Goal: Information Seeking & Learning: Learn about a topic

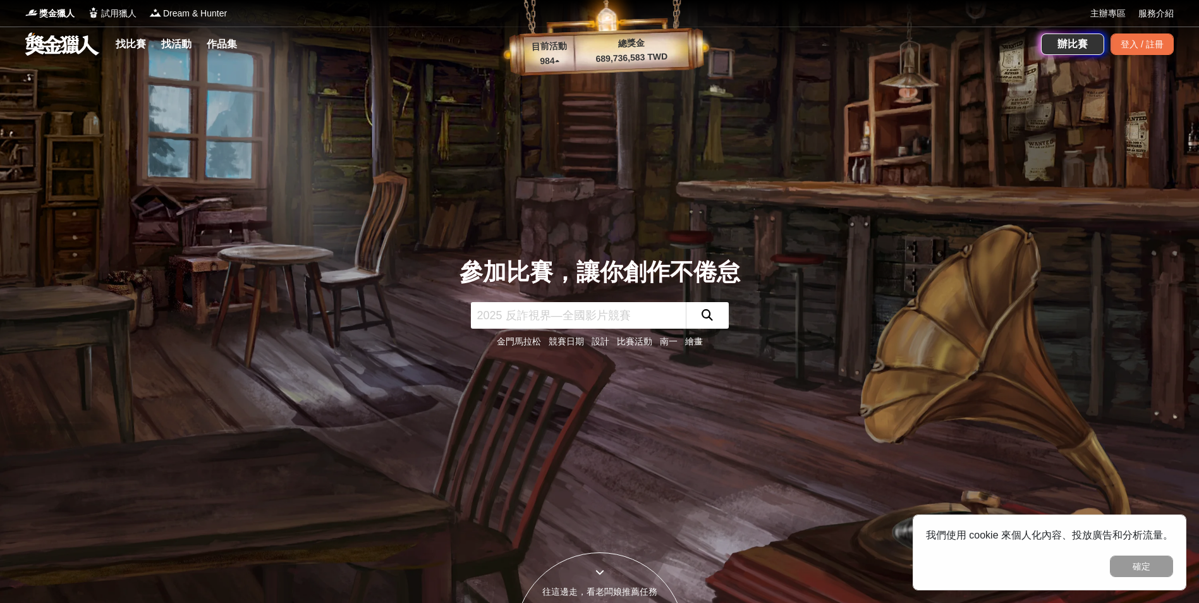
click at [502, 319] on input "text" at bounding box center [578, 315] width 215 height 27
type input "書法"
click button "submit" at bounding box center [707, 315] width 43 height 27
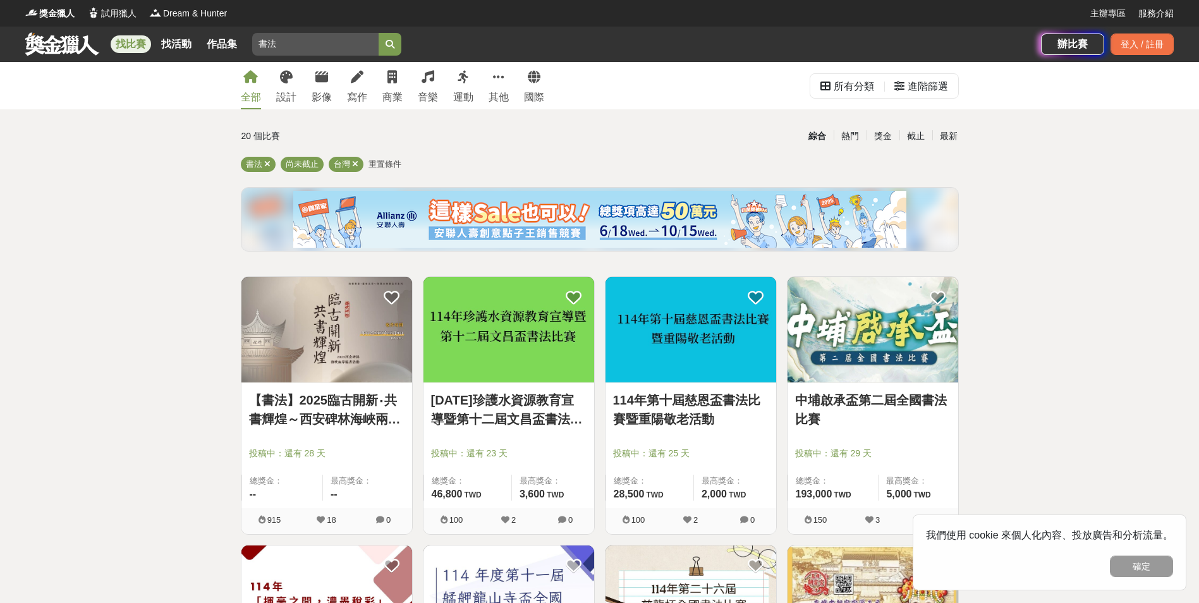
click at [511, 338] on img at bounding box center [509, 330] width 171 height 106
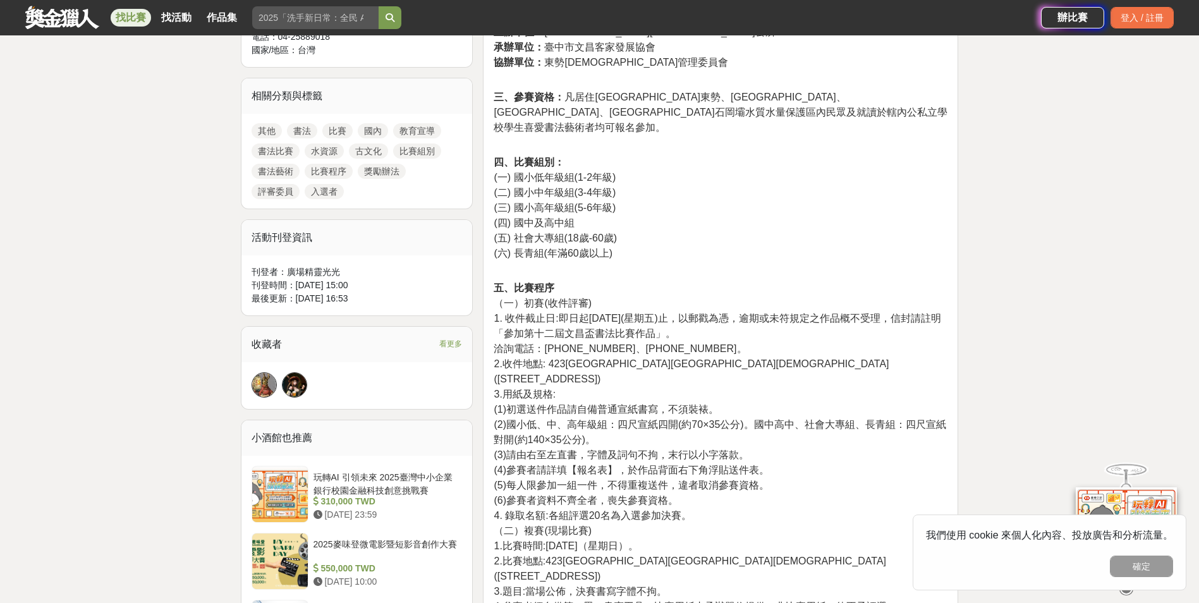
scroll to position [632, 0]
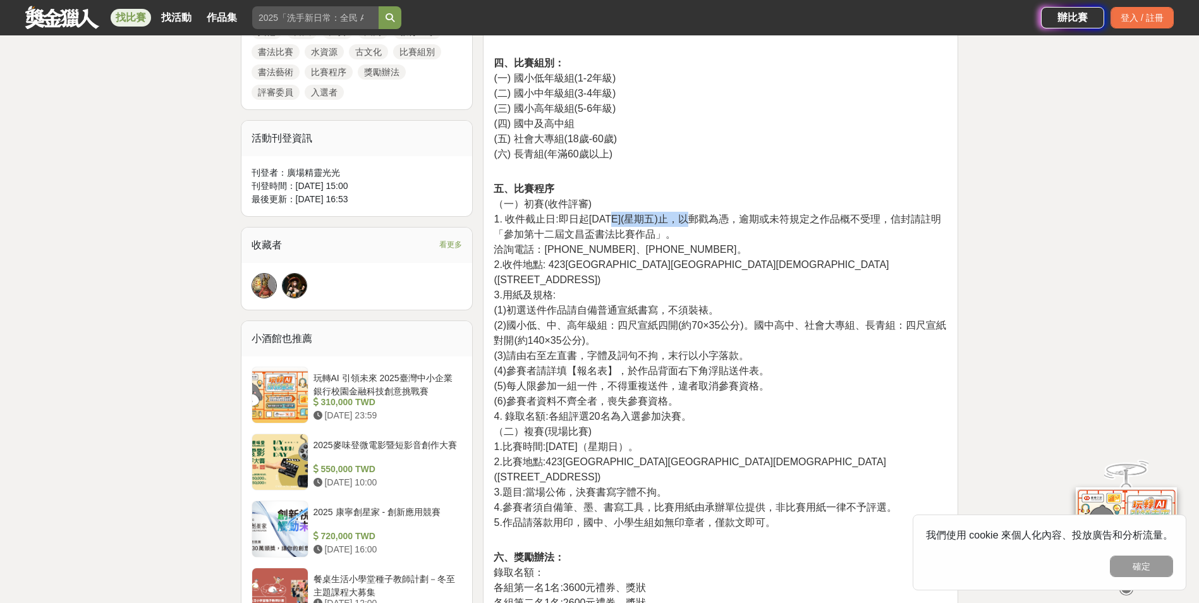
drag, startPoint x: 612, startPoint y: 203, endPoint x: 688, endPoint y: 205, distance: 76.5
click at [688, 214] on span "1. 收件截止日:即日起[DATE](星期五)止，以郵戳為憑，逾期或未符規定之作品概不受理，信封請註明「參加第十二屆文昌盃書法比賽作品」。" at bounding box center [717, 227] width 447 height 26
drag, startPoint x: 688, startPoint y: 205, endPoint x: 663, endPoint y: 300, distance: 97.5
click at [661, 320] on span "(2)國小低、中、高年級組：四尺宣紙四開(約70×35公分)。國中高中、社會大專組、長青組：四尺宣紙對開(約140×35公分)。" at bounding box center [720, 333] width 452 height 26
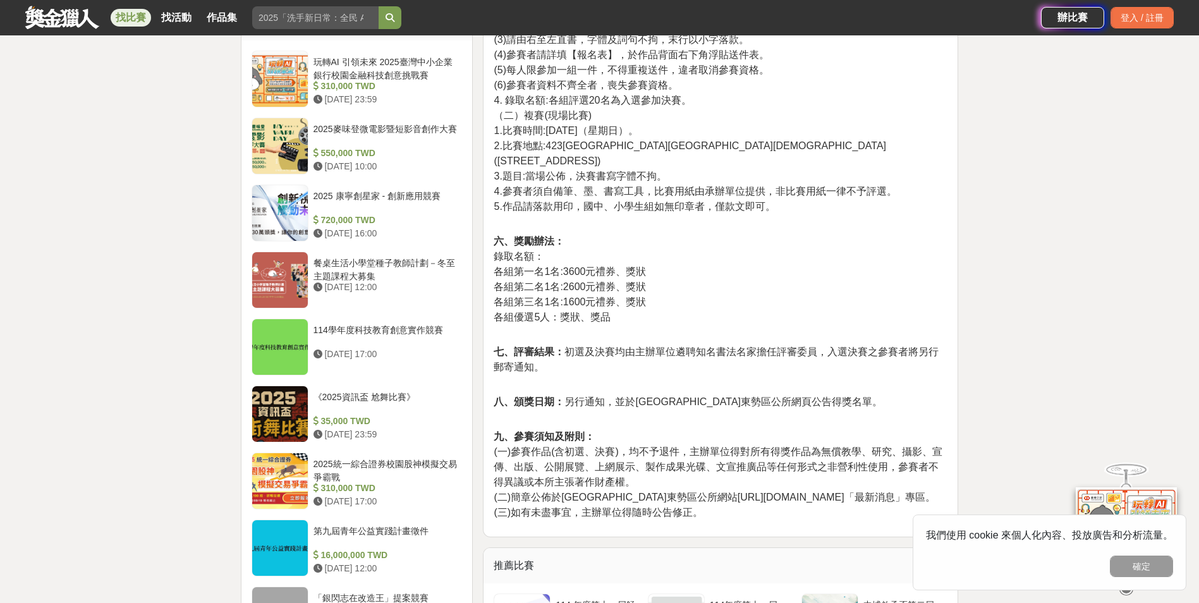
scroll to position [1201, 0]
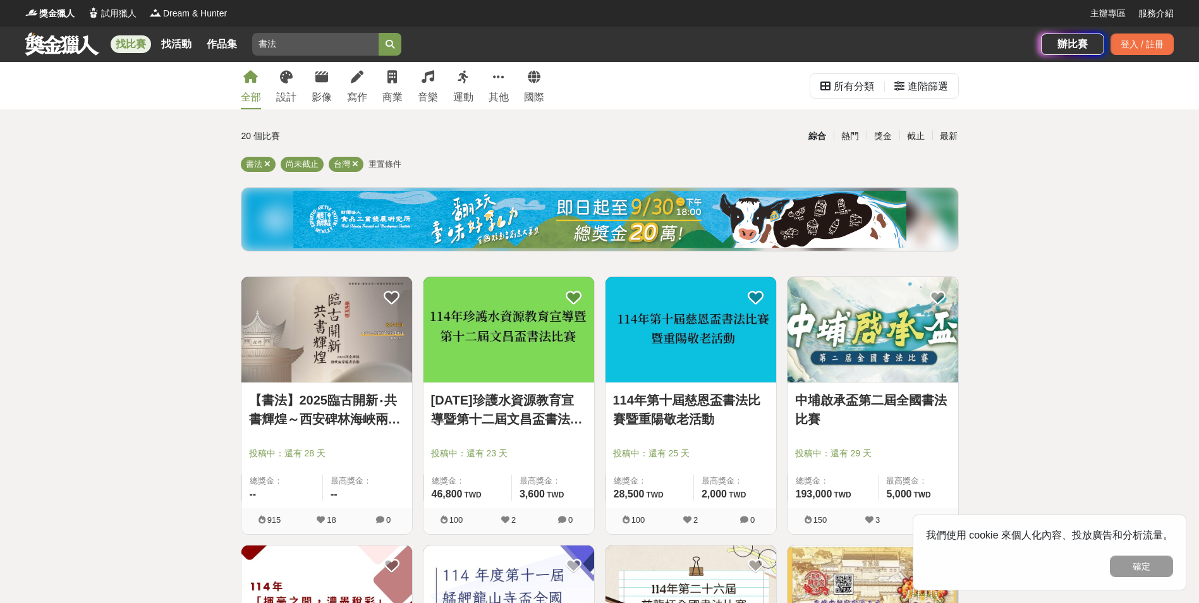
click at [652, 339] on img at bounding box center [691, 330] width 171 height 106
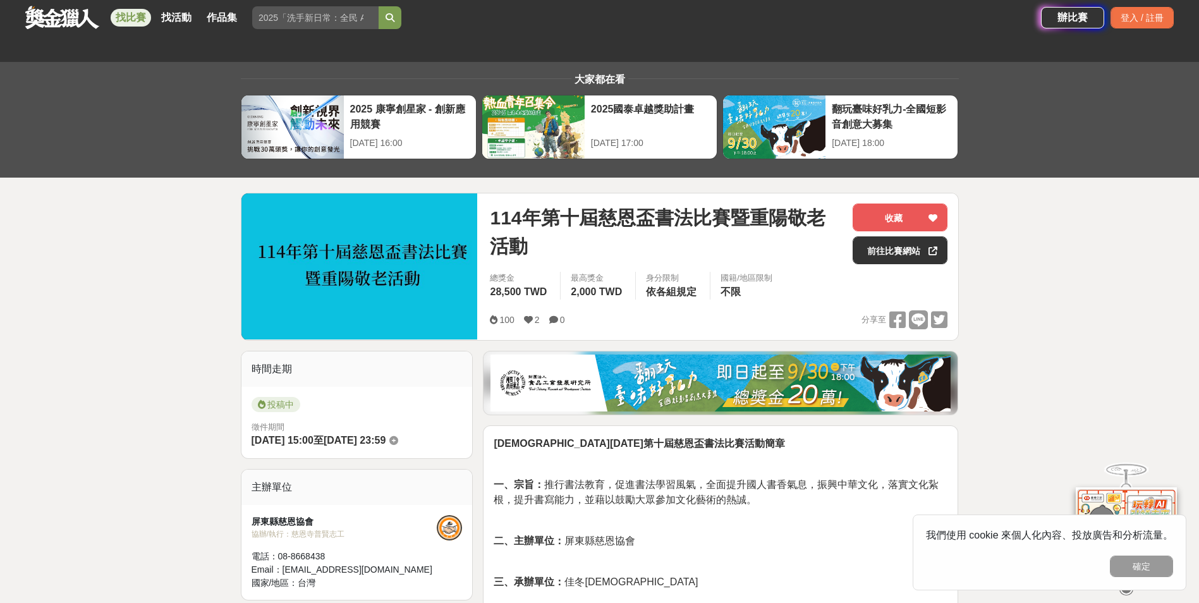
scroll to position [379, 0]
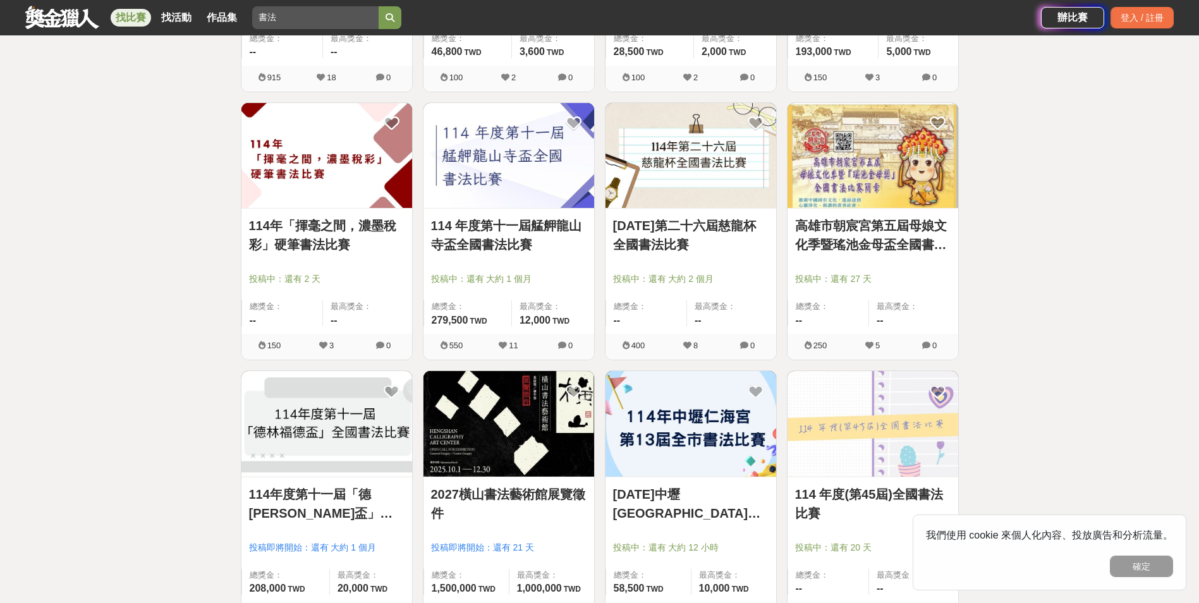
scroll to position [190, 0]
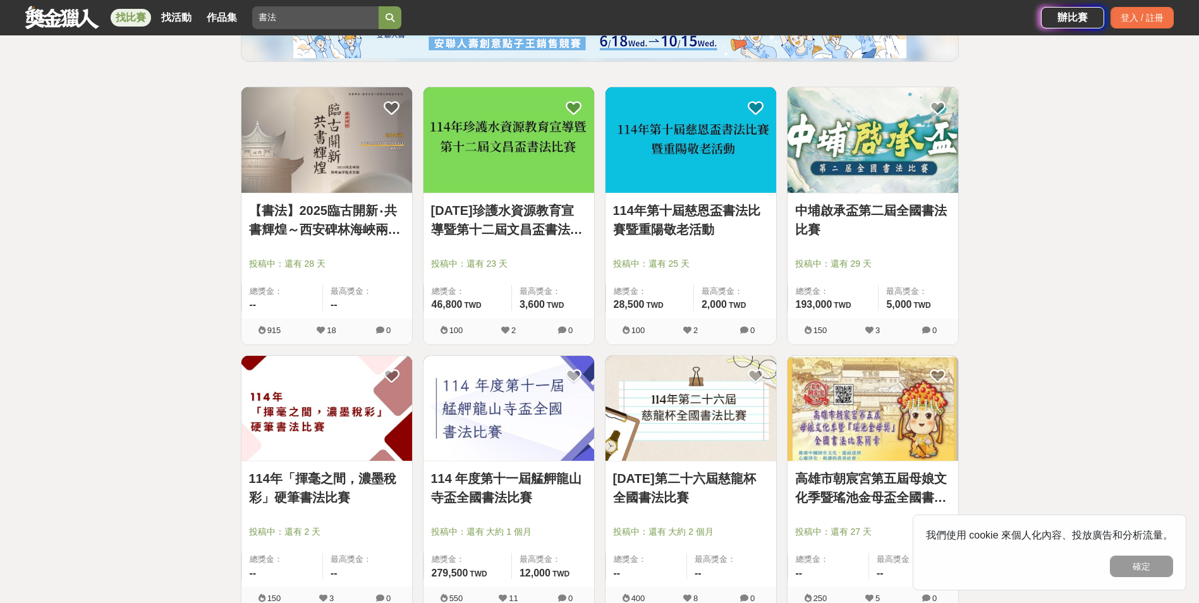
click at [479, 153] on img at bounding box center [509, 140] width 171 height 106
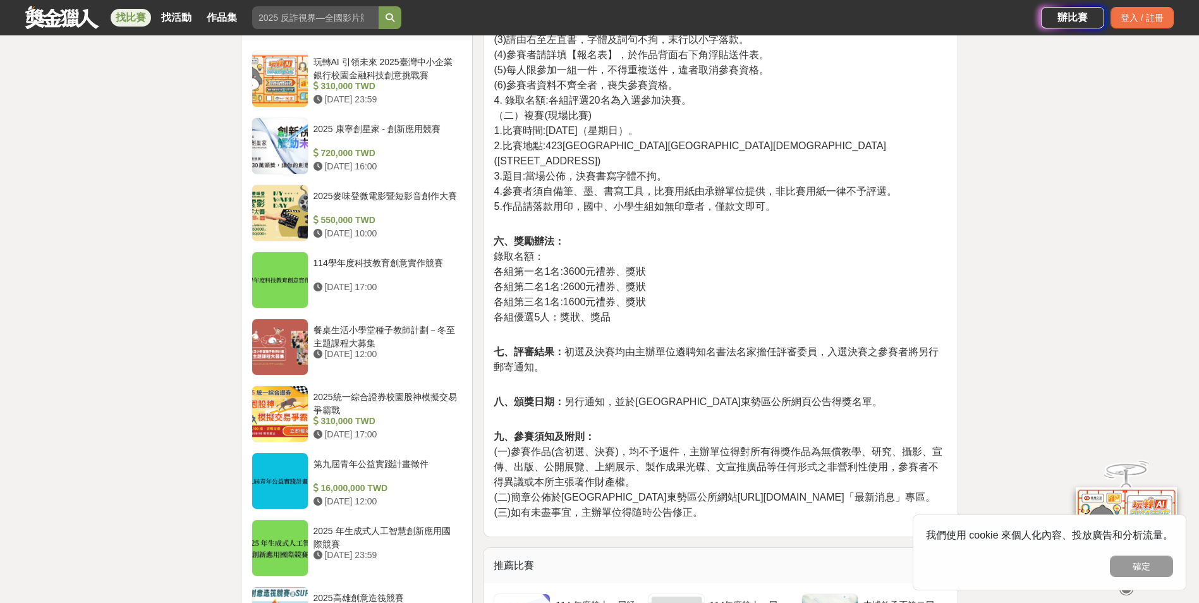
scroll to position [1264, 0]
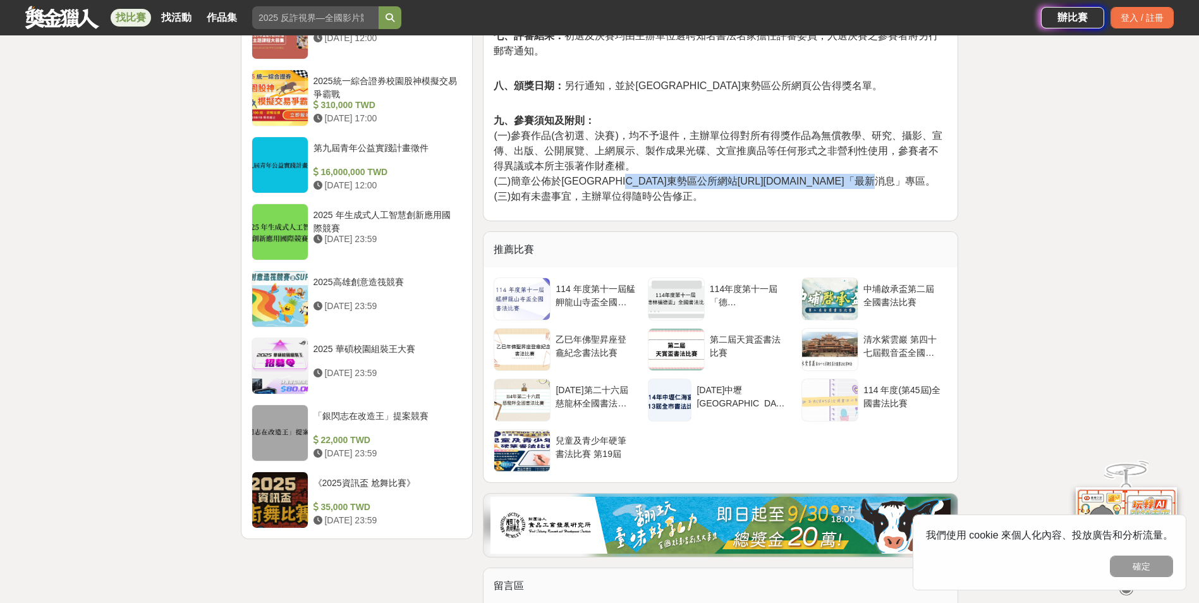
drag, startPoint x: 663, startPoint y: 139, endPoint x: 829, endPoint y: 143, distance: 166.9
click at [829, 143] on p "九、參賽須知及附則： (一)參賽作品(含初選、決賽)，均不予退件，主辦單位得對所有得獎作品為無償教學、研究、攝影、宣傳、出版、公開展覽、上網展示、製作成果光碟…" at bounding box center [721, 158] width 454 height 91
drag, startPoint x: 829, startPoint y: 143, endPoint x: 785, endPoint y: 138, distance: 44.5
copy span "[URL][DOMAIN_NAME]"
